Goal: Task Accomplishment & Management: Use online tool/utility

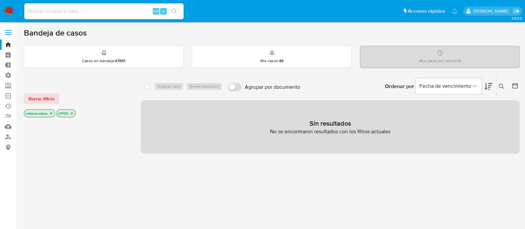
click at [68, 113] on p "OPEN" at bounding box center [66, 112] width 19 height 7
click at [70, 113] on icon "close-filter" at bounding box center [72, 113] width 4 height 4
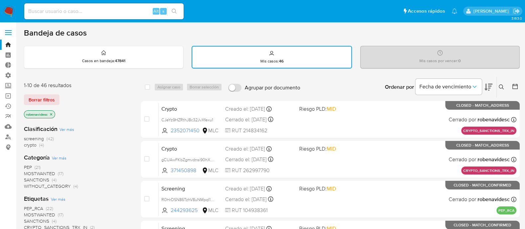
click at [50, 112] on icon "close-filter" at bounding box center [51, 114] width 4 height 4
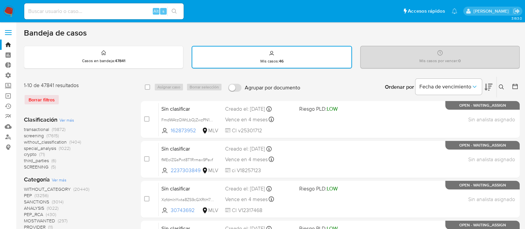
click at [94, 129] on div "transactional (19872) screening (17615) without_classification (1404) special_a…" at bounding box center [77, 148] width 106 height 44
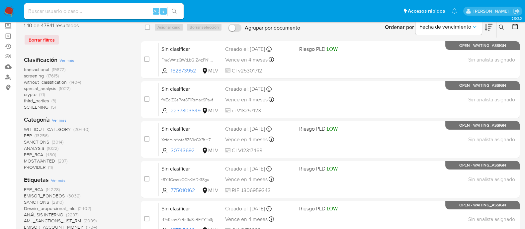
scroll to position [60, 0]
click at [33, 75] on span "screening" at bounding box center [34, 75] width 20 height 7
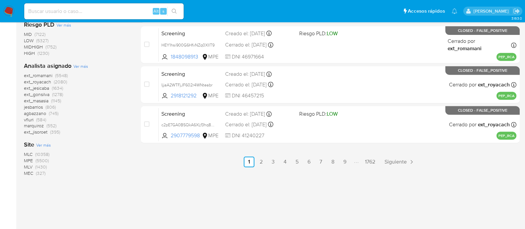
scroll to position [360, 0]
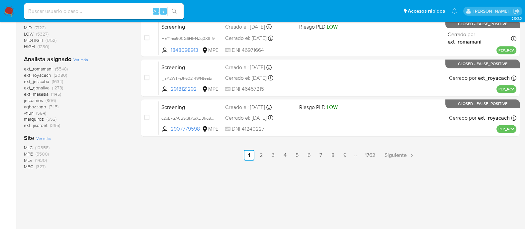
click at [29, 145] on span "MLC" at bounding box center [28, 147] width 9 height 7
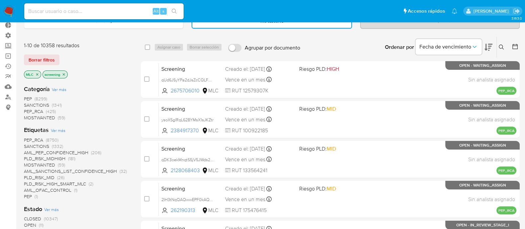
scroll to position [39, 0]
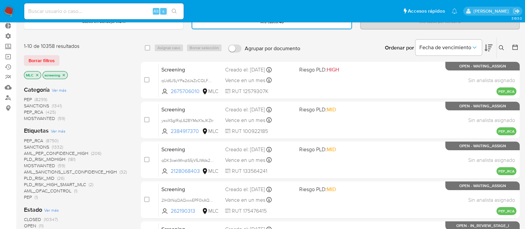
click at [63, 75] on icon "close-filter" at bounding box center [64, 75] width 4 height 4
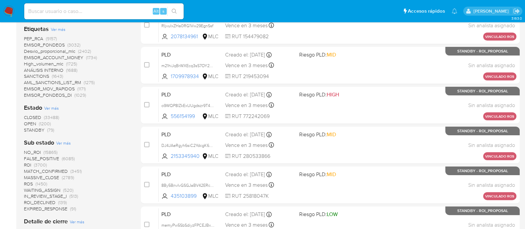
scroll to position [214, 0]
click at [28, 127] on span "STANDBY" at bounding box center [34, 129] width 21 height 7
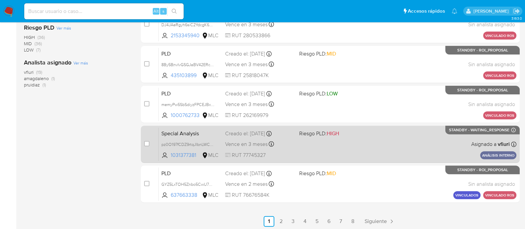
scroll to position [290, 0]
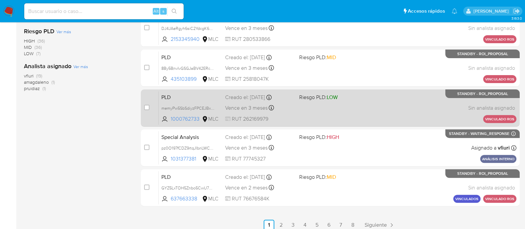
click at [375, 114] on div "PLD memyPw5SbSdiyzFPCEJBxAjf 1000762733 MLC Riesgo PLD: LOW Creado el: [DATE] C…" at bounding box center [337, 108] width 357 height 34
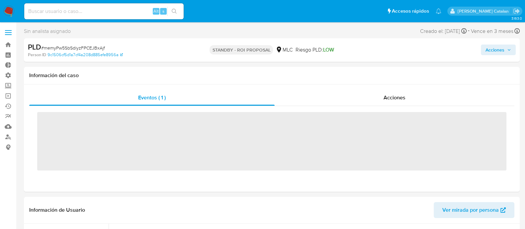
scroll to position [328, 0]
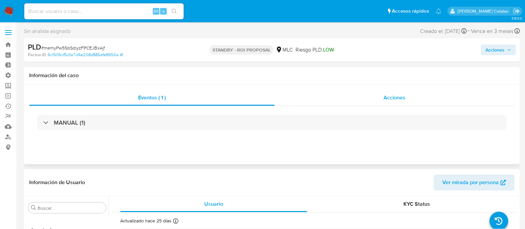
select select "10"
click at [386, 102] on div "Acciones" at bounding box center [394, 98] width 240 height 16
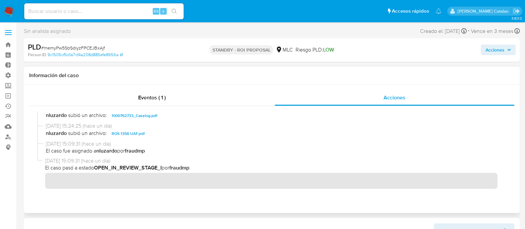
scroll to position [0, 0]
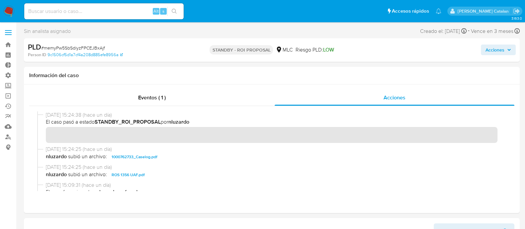
click at [488, 47] on span "Acciones" at bounding box center [494, 49] width 19 height 11
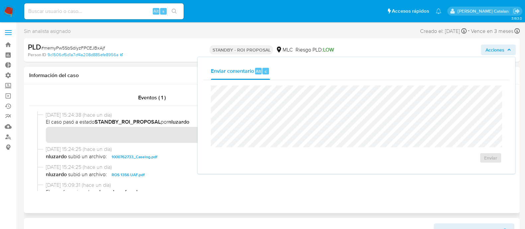
click at [166, 78] on h1 "Información del caso" at bounding box center [271, 75] width 485 height 7
